Goal: Information Seeking & Learning: Learn about a topic

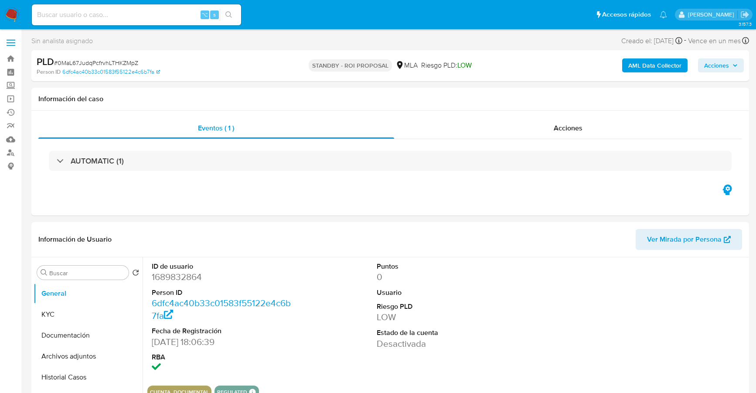
select select "10"
click at [108, 20] on input at bounding box center [136, 14] width 209 height 11
paste input "548647273"
type input "548647273"
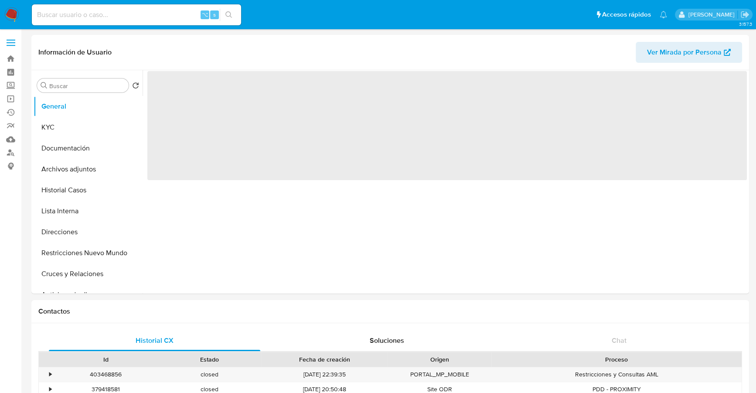
select select "10"
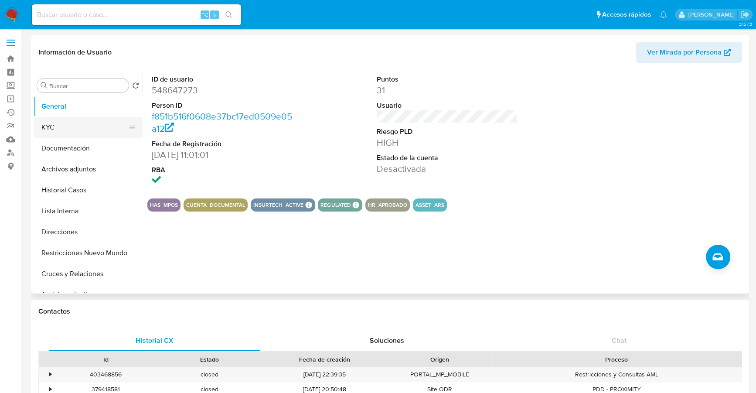
click at [67, 124] on button "KYC" at bounding box center [85, 127] width 102 height 21
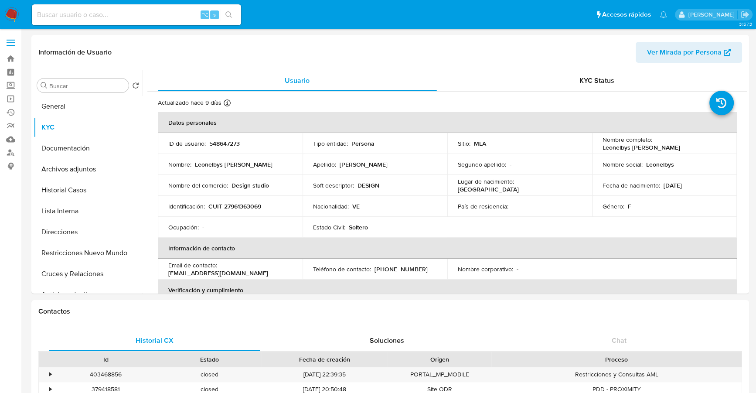
click at [120, 16] on input at bounding box center [136, 14] width 209 height 11
paste input "2267487714"
type input "2267487714"
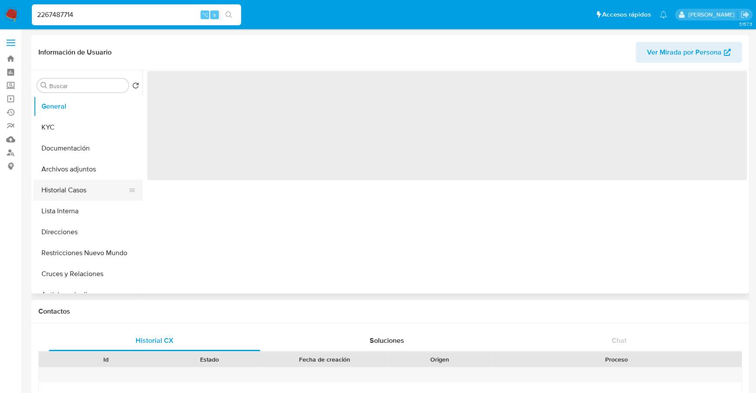
click at [62, 189] on button "Historial Casos" at bounding box center [85, 190] width 102 height 21
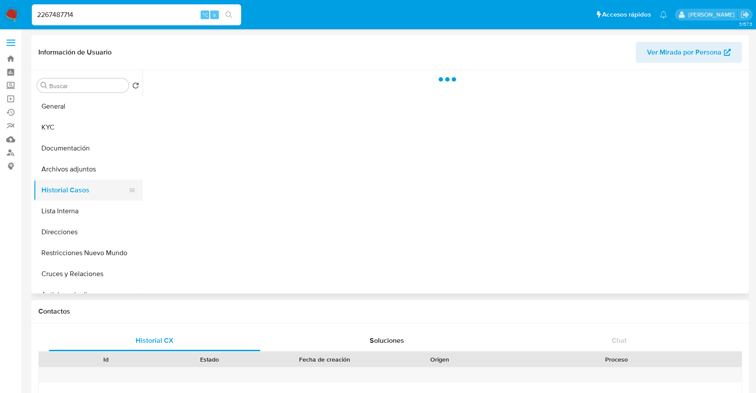
select select "10"
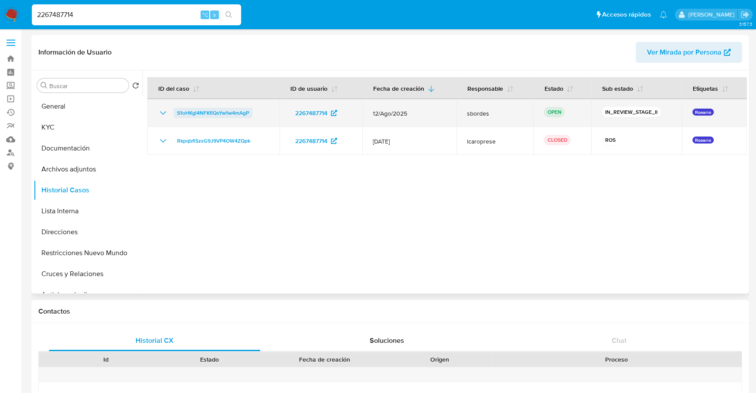
click at [195, 116] on span "S1oHKgl4NFKfiQsYw1w4mAgP" at bounding box center [213, 113] width 72 height 10
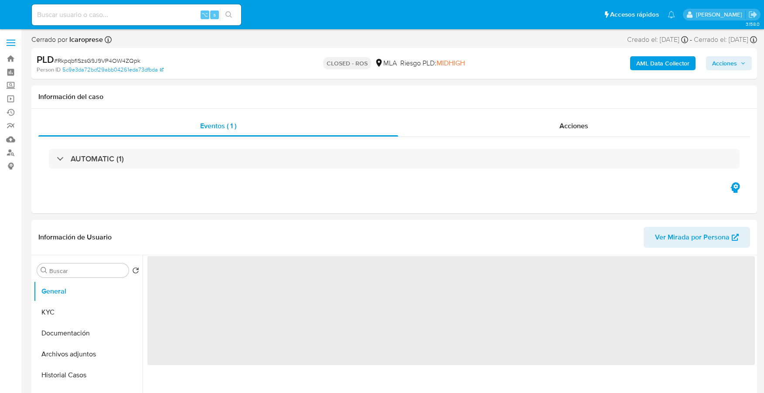
select select "10"
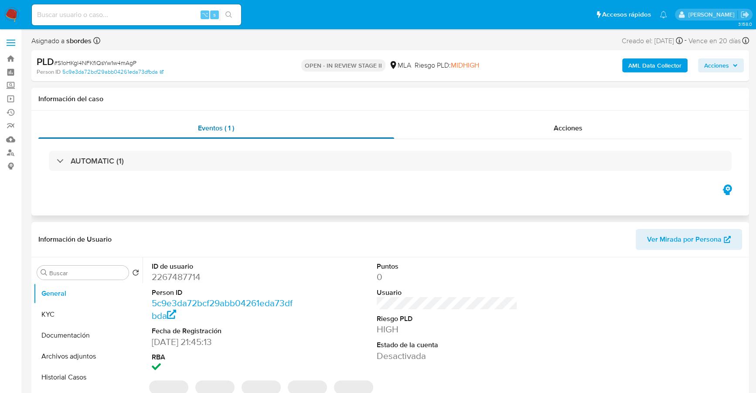
select select "10"
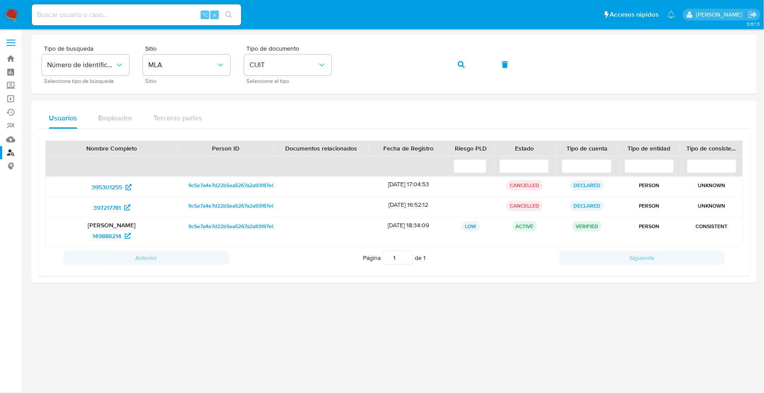
click at [14, 13] on img at bounding box center [11, 14] width 15 height 15
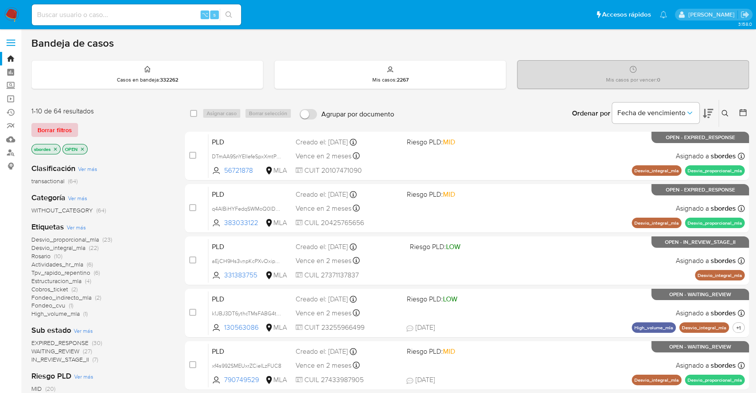
click at [61, 129] on span "Borrar filtros" at bounding box center [54, 130] width 34 height 12
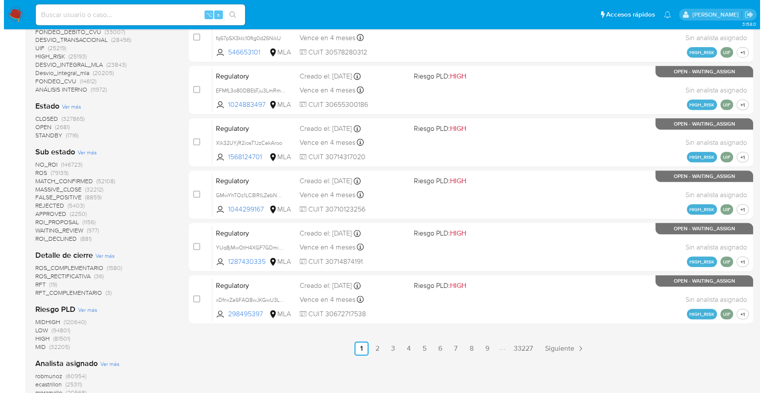
scroll to position [168, 0]
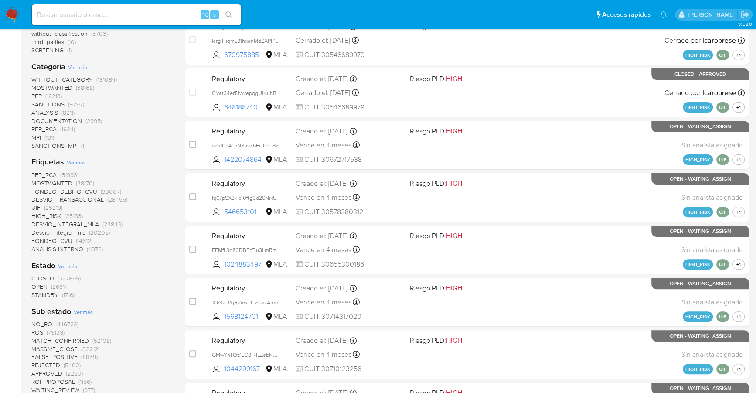
click at [80, 165] on span "Ver más" at bounding box center [76, 162] width 19 height 8
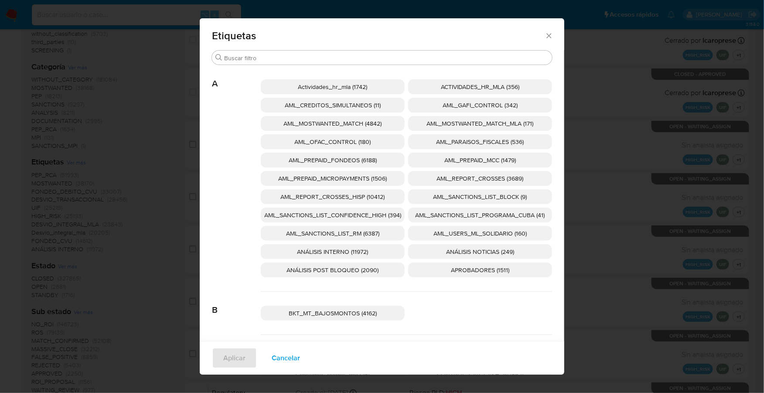
click at [369, 217] on span "AML_SANCTIONS_LIST_CONFIDENCE_HIGH (394)" at bounding box center [332, 215] width 137 height 9
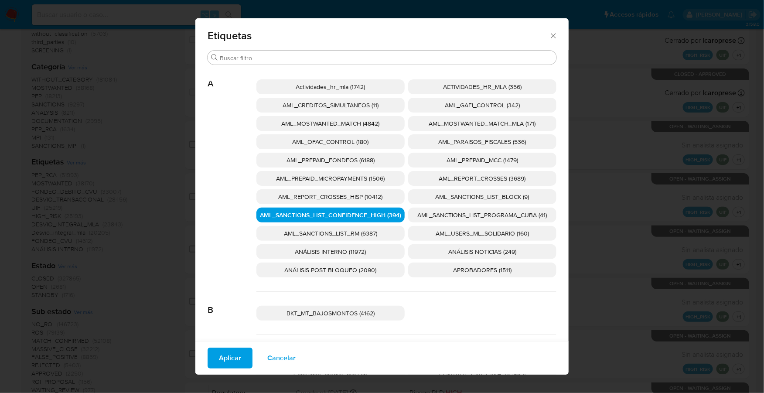
click at [476, 217] on span "AML_SANCTIONS_LIST_PROGRAMA_CUBA (41)" at bounding box center [482, 215] width 129 height 9
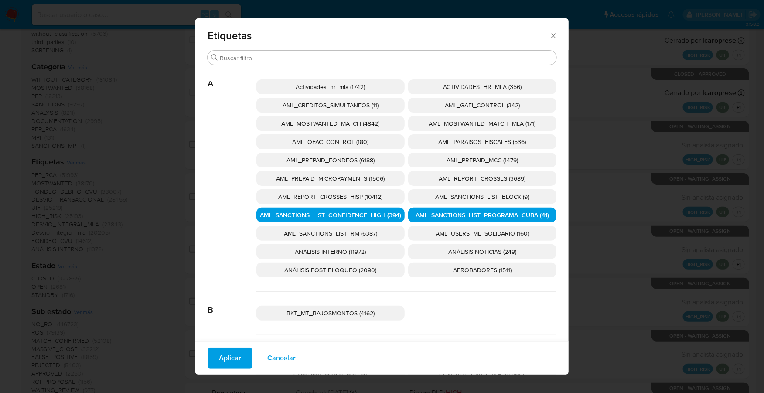
click at [347, 147] on p "AML_OFAC_CONTROL (180)" at bounding box center [330, 141] width 148 height 15
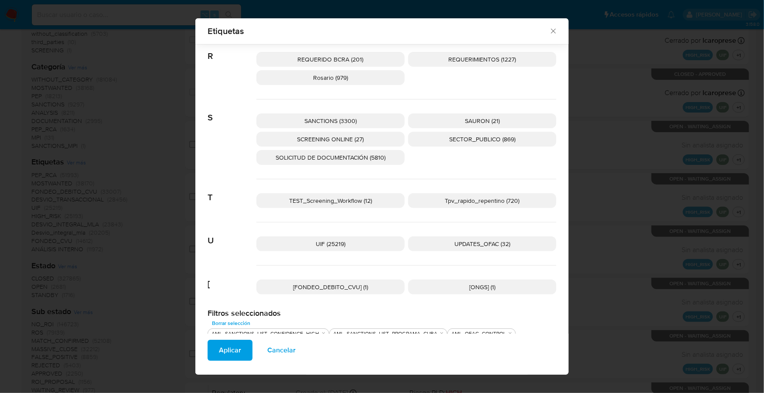
scroll to position [1353, 0]
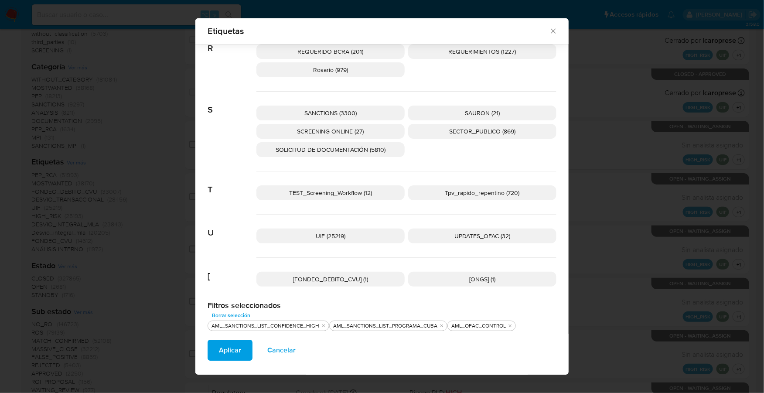
click at [475, 234] on span "UPDATES_OFAC (32)" at bounding box center [482, 235] width 56 height 9
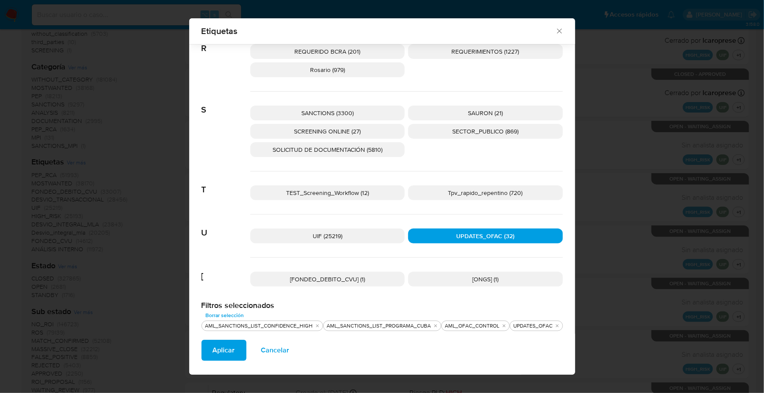
click at [353, 109] on p "SANCTIONS (3300)" at bounding box center [327, 112] width 155 height 15
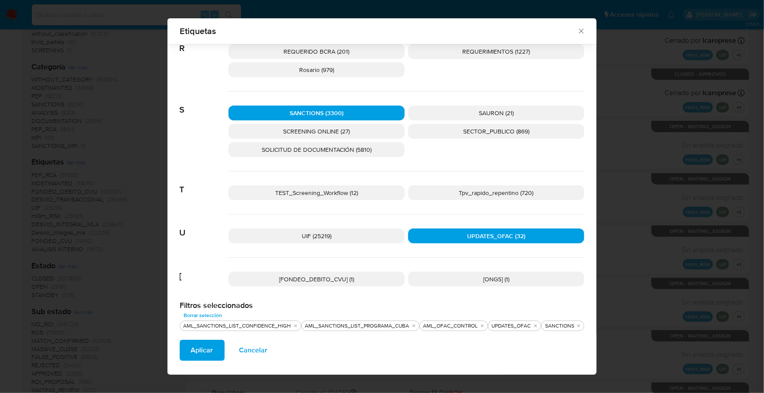
drag, startPoint x: 353, startPoint y: 125, endPoint x: 343, endPoint y: 137, distance: 16.1
click at [353, 125] on p "SCREENING ONLINE (27)" at bounding box center [316, 131] width 176 height 15
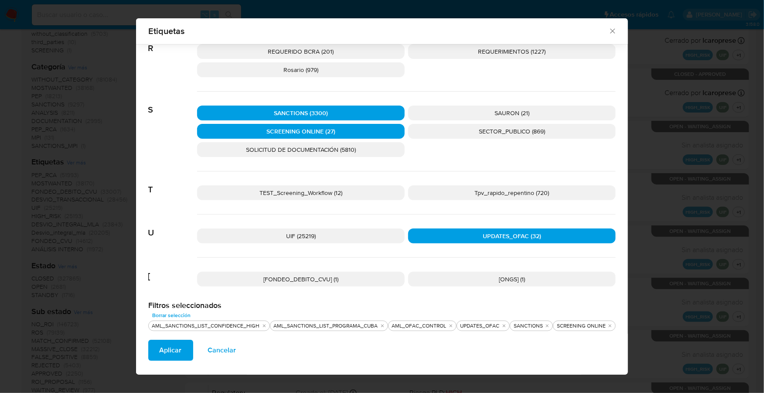
click at [153, 359] on button "Aplicar" at bounding box center [170, 350] width 45 height 21
